Goal: Task Accomplishment & Management: Use online tool/utility

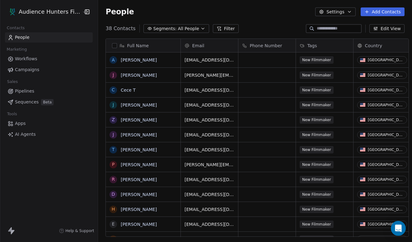
scroll to position [213, 318]
click at [23, 37] on span "People" at bounding box center [22, 37] width 15 height 7
click at [72, 199] on div "Audience Hunters Film Festival Contacts People Marketing Workflows Campaigns Sa…" at bounding box center [49, 121] width 98 height 242
click at [30, 59] on span "Workflows" at bounding box center [26, 59] width 22 height 7
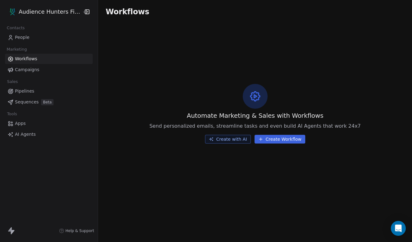
click at [45, 35] on link "People" at bounding box center [49, 37] width 88 height 10
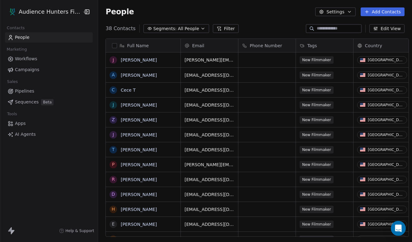
click at [17, 70] on span "Campaigns" at bounding box center [27, 70] width 24 height 7
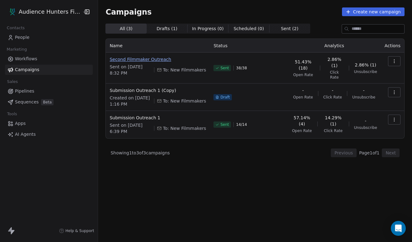
click at [123, 60] on span "Second Filmmaker Outreach" at bounding box center [158, 59] width 96 height 6
